Goal: Task Accomplishment & Management: Manage account settings

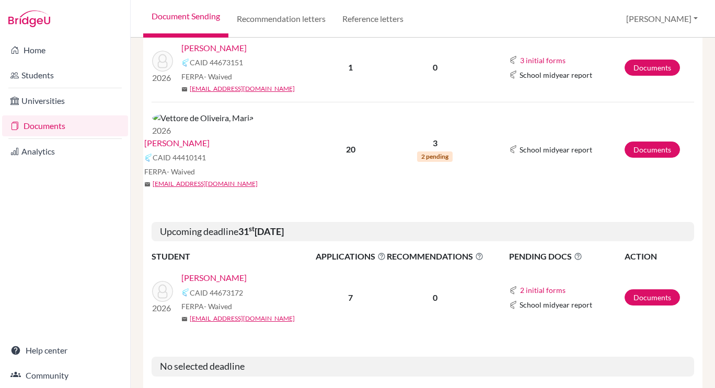
scroll to position [325, 0]
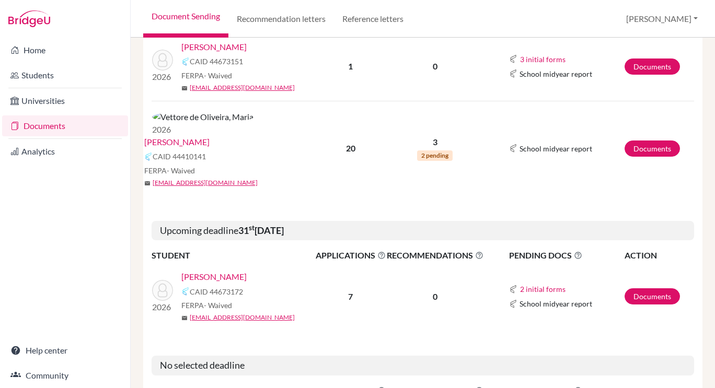
click at [210, 136] on link "[PERSON_NAME]" at bounding box center [176, 142] width 65 height 13
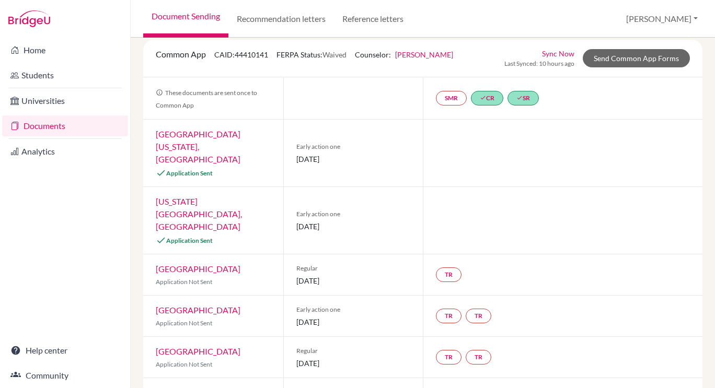
scroll to position [62, 0]
click at [204, 136] on link "University of Minnesota, Twin Cities" at bounding box center [198, 147] width 85 height 35
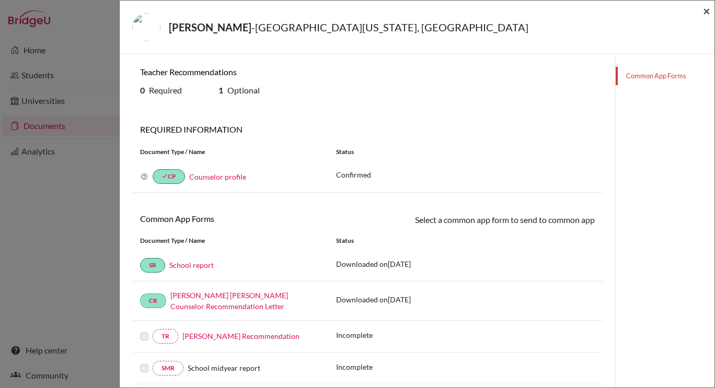
click at [706, 14] on span "×" at bounding box center [706, 10] width 7 height 15
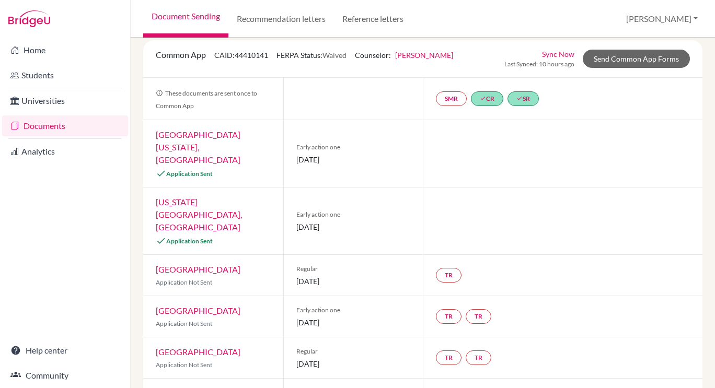
click at [219, 197] on link "Ohio State University, Columbus" at bounding box center [199, 214] width 86 height 35
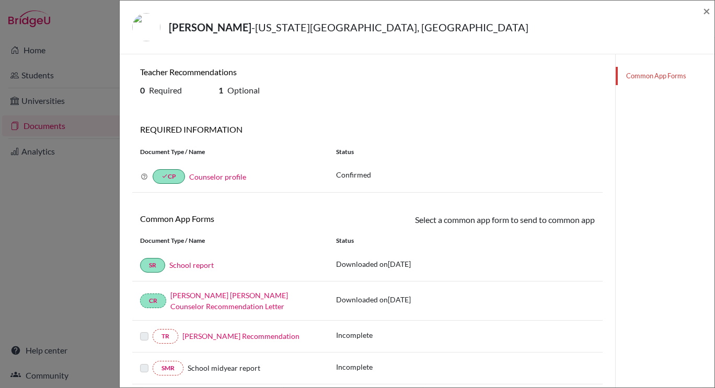
scroll to position [130, 0]
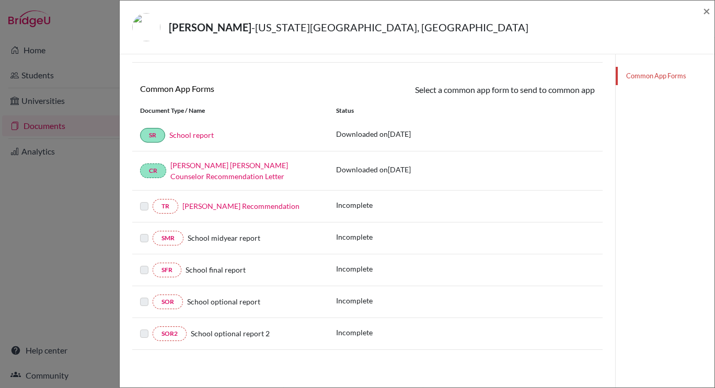
click at [215, 204] on link "Mickella Marshall’s Recommendation" at bounding box center [240, 206] width 117 height 9
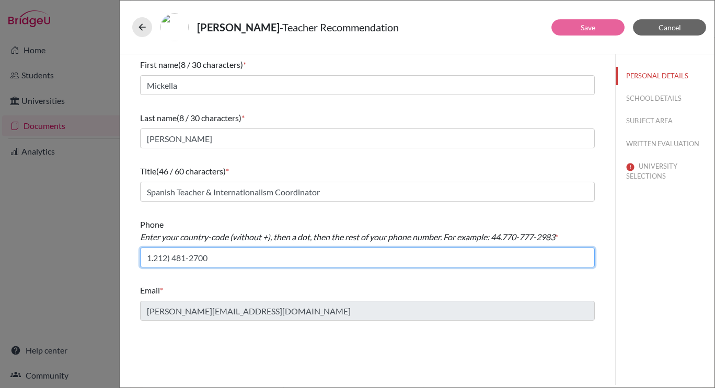
click at [170, 258] on input "1.212) 481-2700" at bounding box center [367, 258] width 455 height 20
type input "1.212 481-2700"
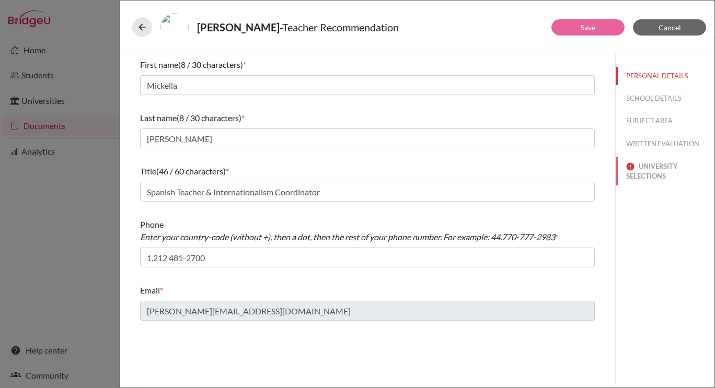
click at [667, 176] on button "UNIVERSITY SELECTIONS" at bounding box center [664, 171] width 99 height 28
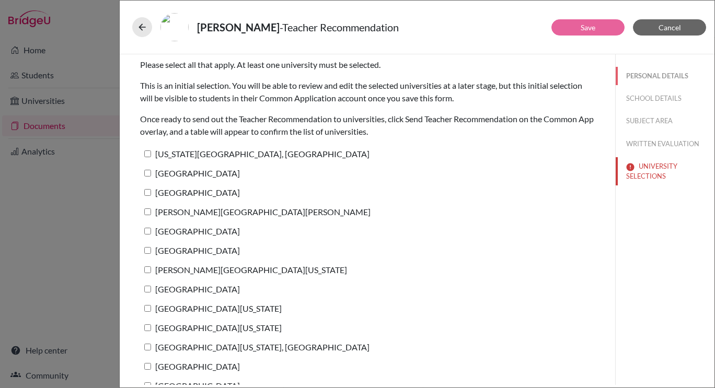
click at [642, 78] on button "PERSONAL DETAILS" at bounding box center [664, 76] width 99 height 18
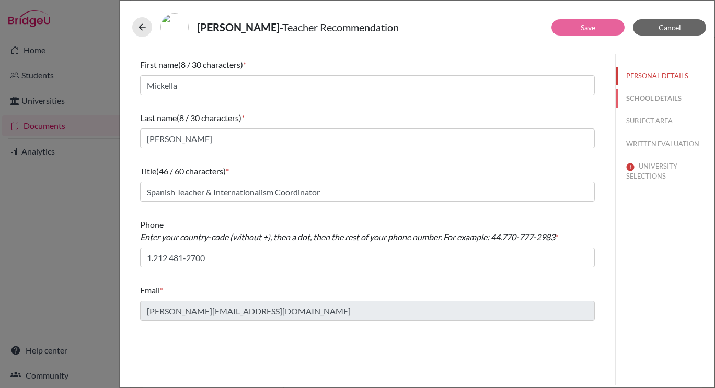
click at [649, 100] on button "SCHOOL DETAILS" at bounding box center [664, 98] width 99 height 18
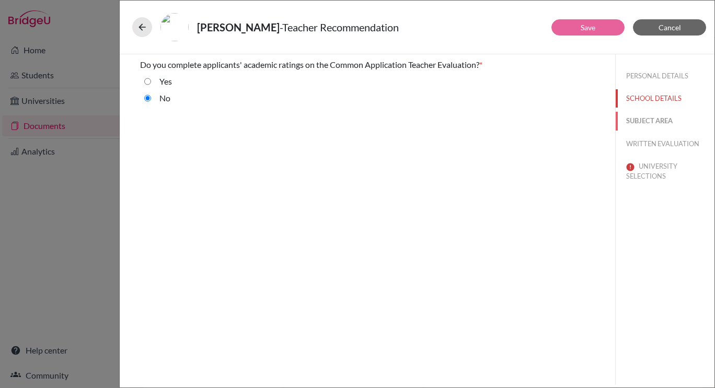
click at [649, 119] on button "SUBJECT AREA" at bounding box center [664, 121] width 99 height 18
select select "3"
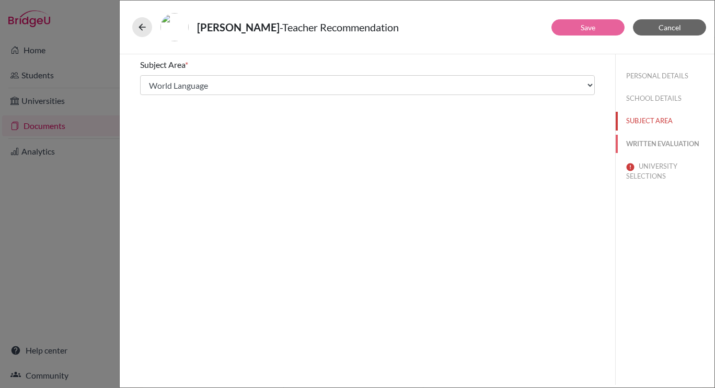
click at [651, 137] on button "WRITTEN EVALUATION" at bounding box center [664, 144] width 99 height 18
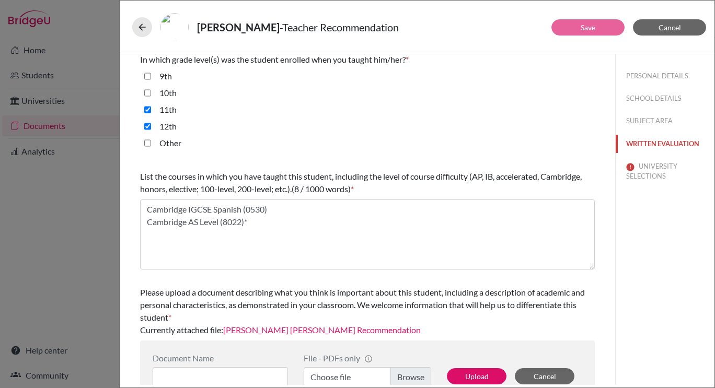
scroll to position [273, 0]
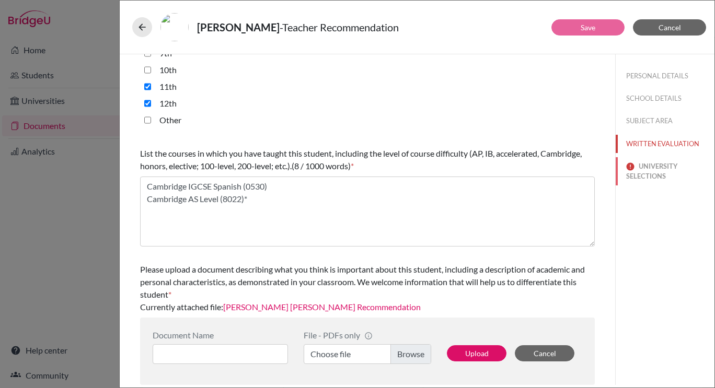
click at [645, 174] on button "UNIVERSITY SELECTIONS" at bounding box center [664, 171] width 99 height 28
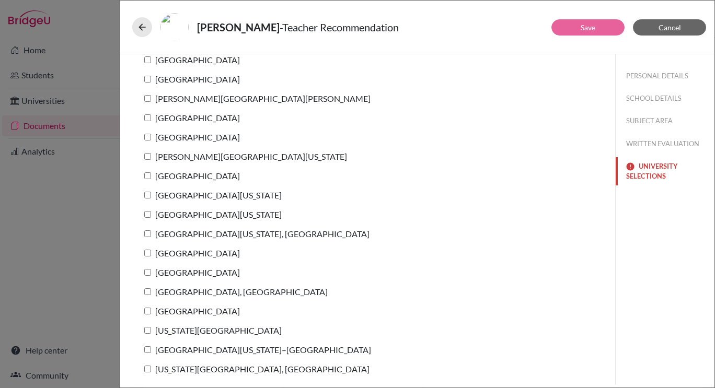
scroll to position [0, 0]
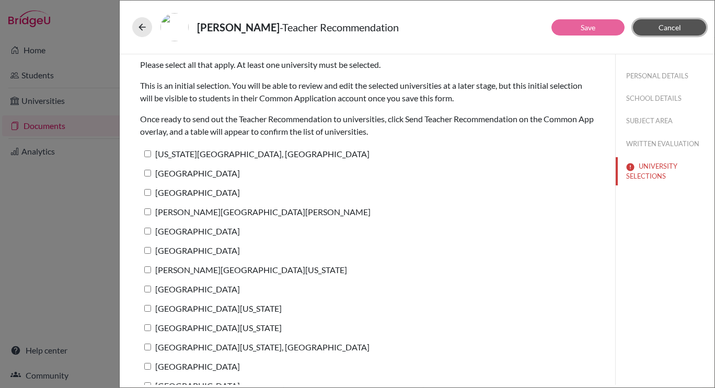
click at [672, 25] on span "Cancel" at bounding box center [669, 27] width 22 height 9
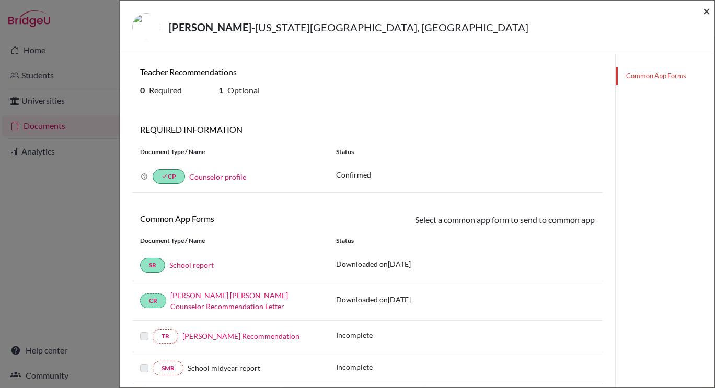
click at [704, 14] on span "×" at bounding box center [706, 10] width 7 height 15
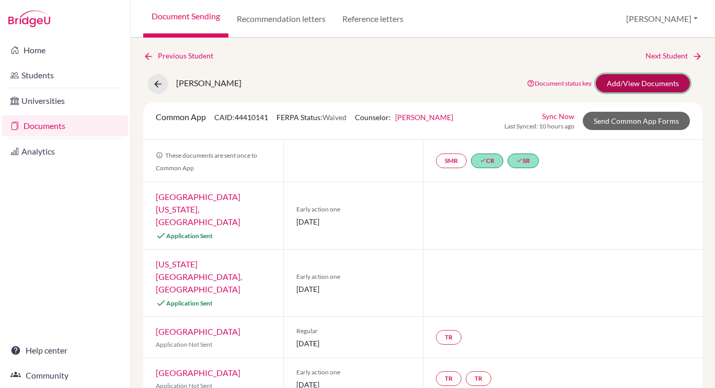
click at [642, 79] on link "Add/View Documents" at bounding box center [643, 83] width 94 height 18
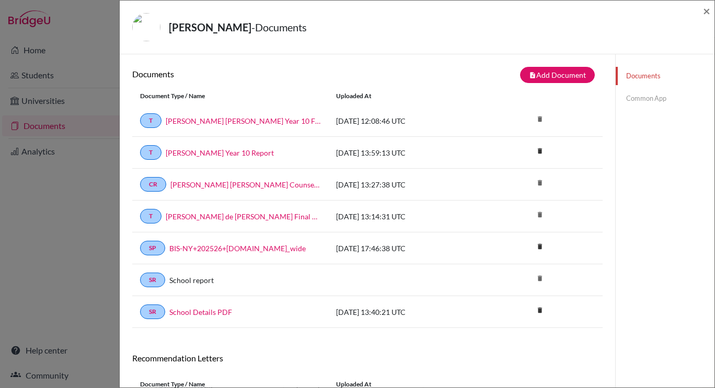
click at [640, 96] on link "Common App" at bounding box center [664, 98] width 99 height 18
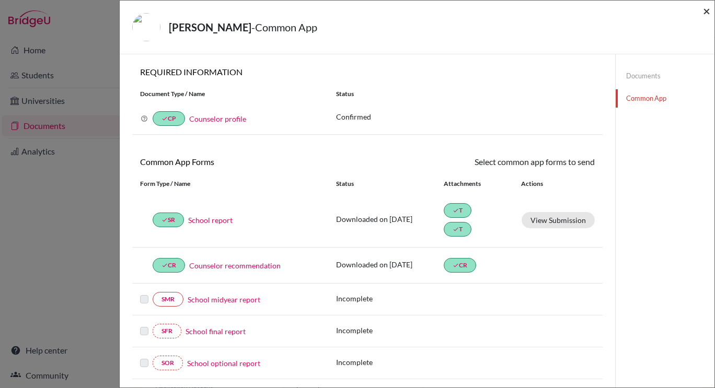
click at [704, 14] on span "×" at bounding box center [706, 10] width 7 height 15
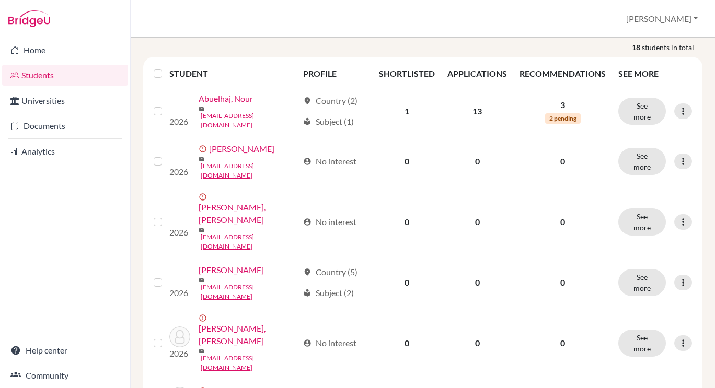
scroll to position [259, 0]
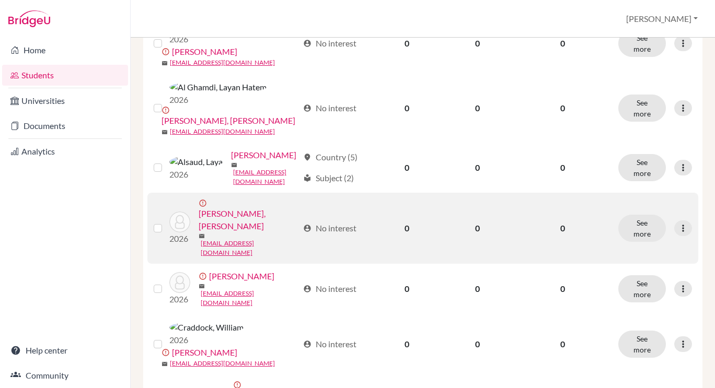
click at [247, 207] on link "[PERSON_NAME], [PERSON_NAME]" at bounding box center [249, 219] width 100 height 25
